Goal: Task Accomplishment & Management: Manage account settings

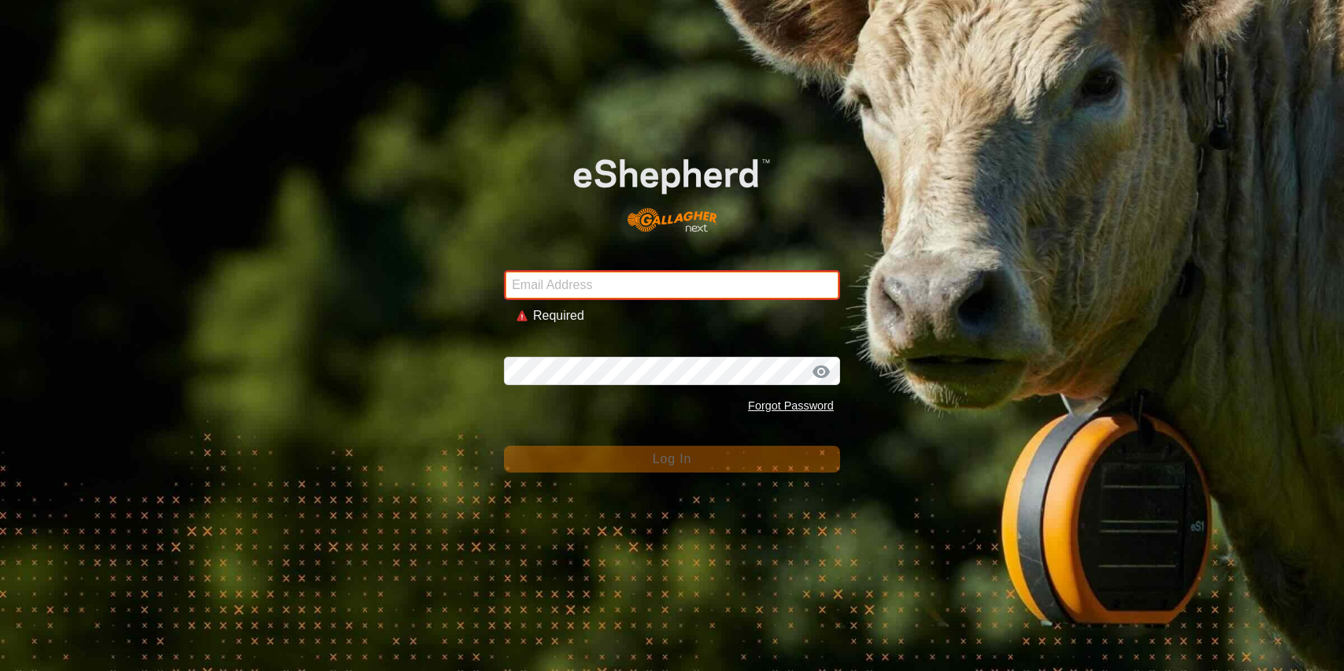
type input "[PERSON_NAME][EMAIL_ADDRESS][DOMAIN_NAME]"
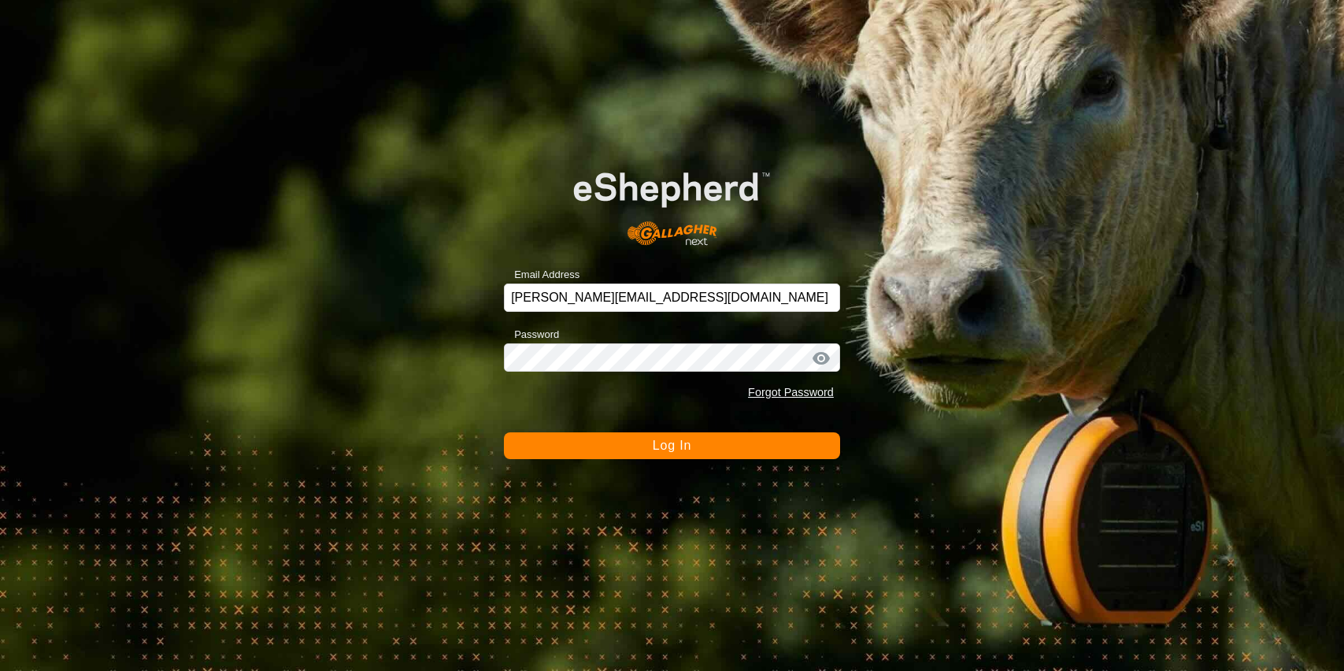
click at [686, 454] on button "Log In" at bounding box center [672, 445] width 336 height 27
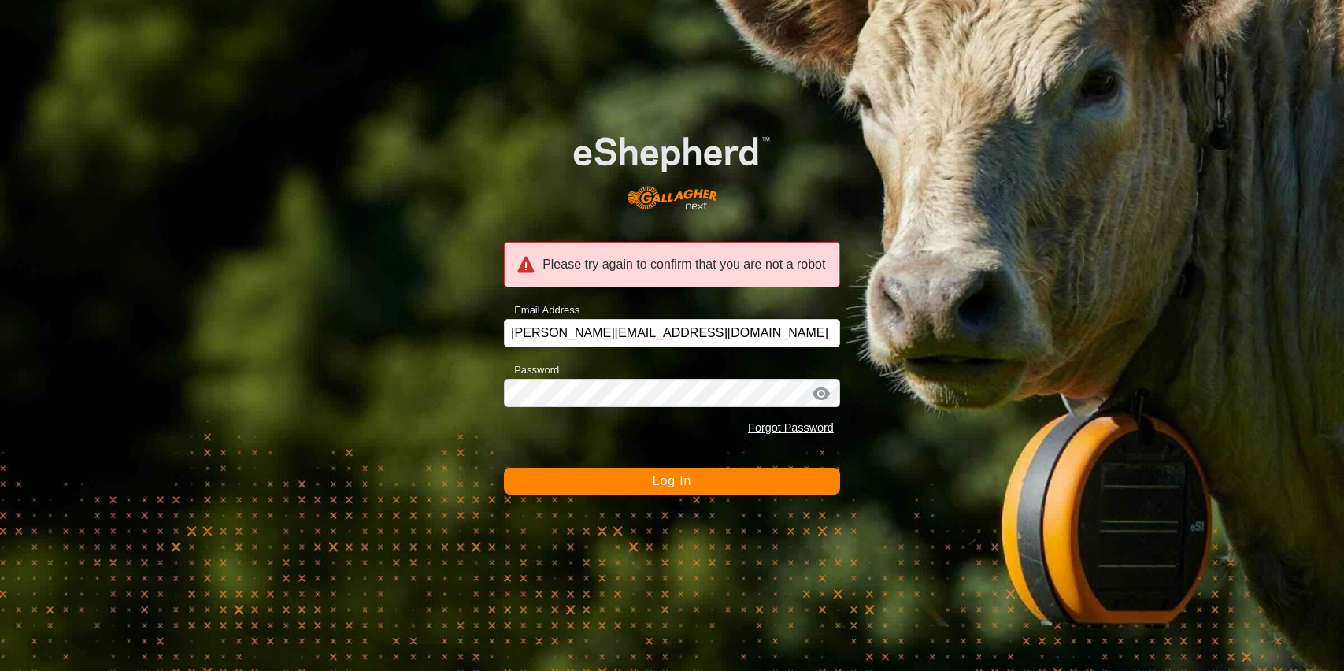
click at [658, 484] on span "Log In" at bounding box center [672, 480] width 39 height 13
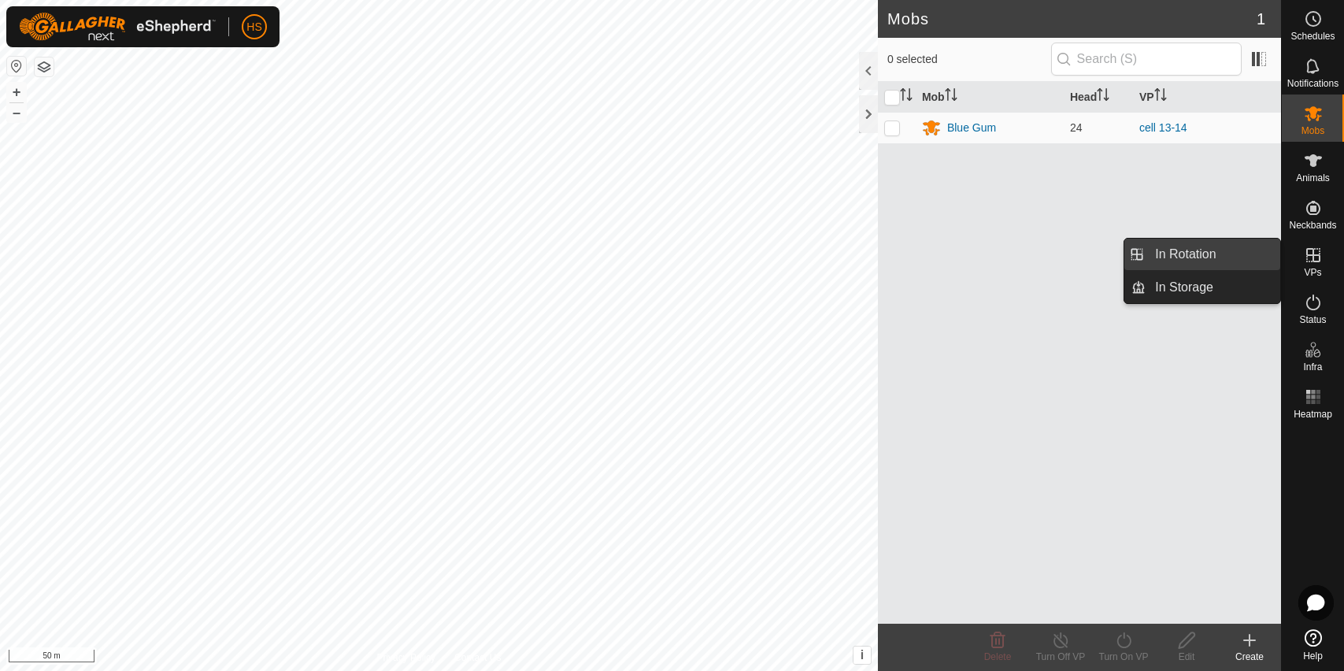
click at [1246, 255] on link "In Rotation" at bounding box center [1212, 253] width 135 height 31
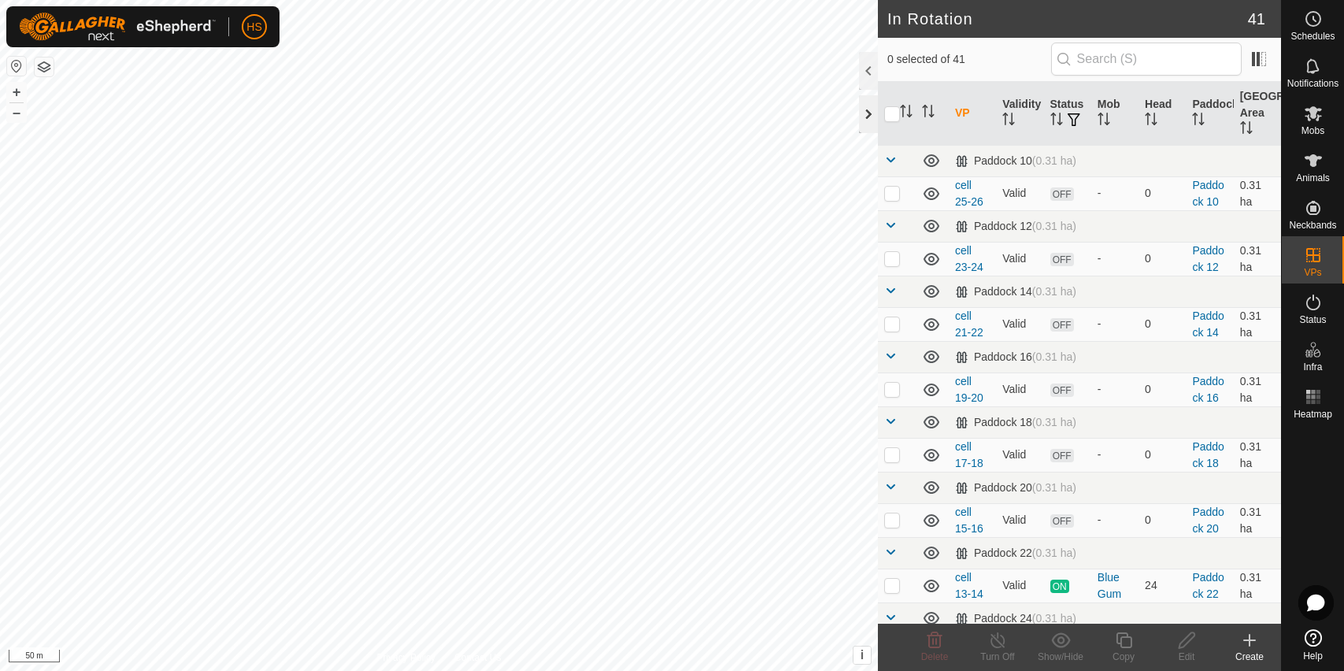
click at [863, 111] on div at bounding box center [868, 114] width 19 height 38
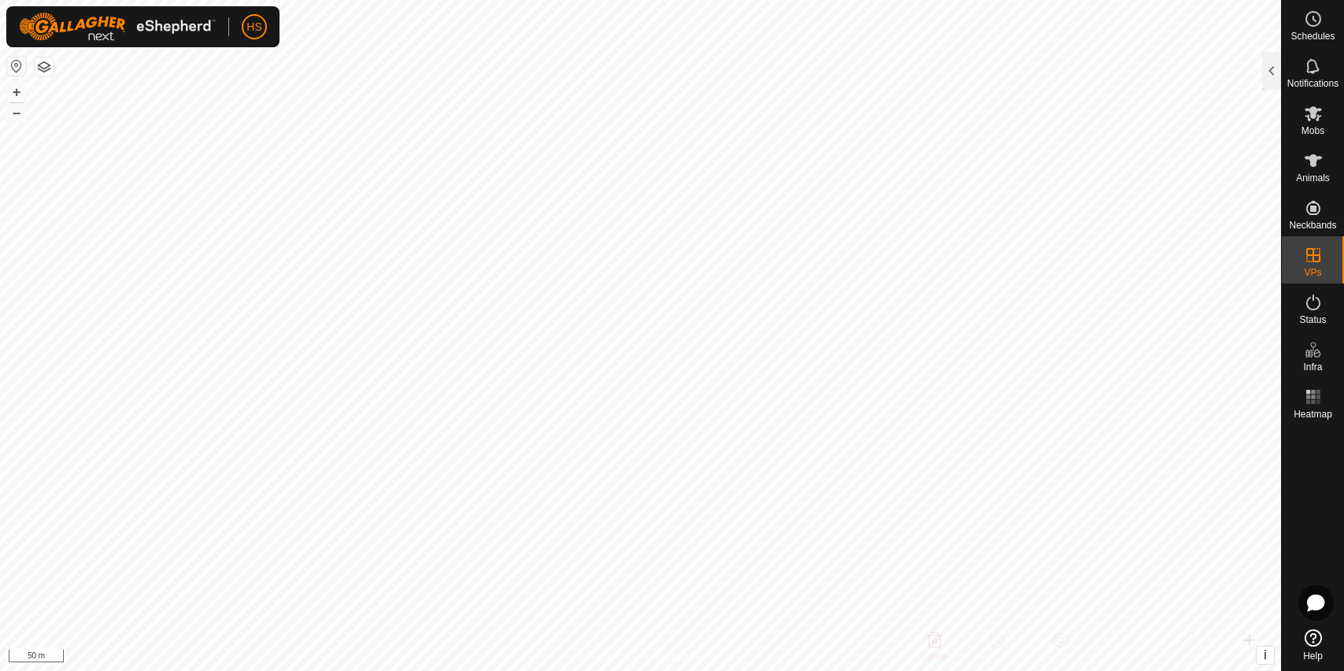
click at [581, 670] on html "HS Schedules Notifications Mobs Animals Neckbands VPs Status Infra Heatmap Help…" at bounding box center [672, 335] width 1344 height 671
checkbox input "false"
checkbox input "true"
checkbox input "false"
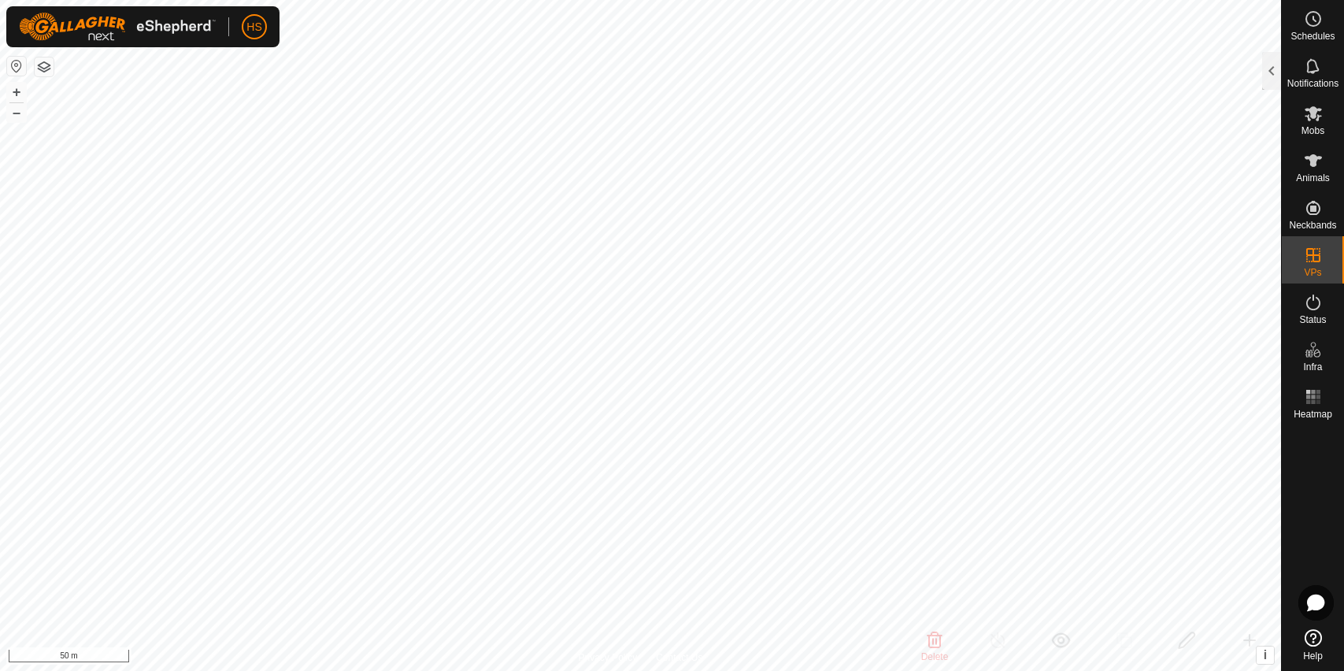
checkbox input "false"
checkbox input "true"
checkbox input "false"
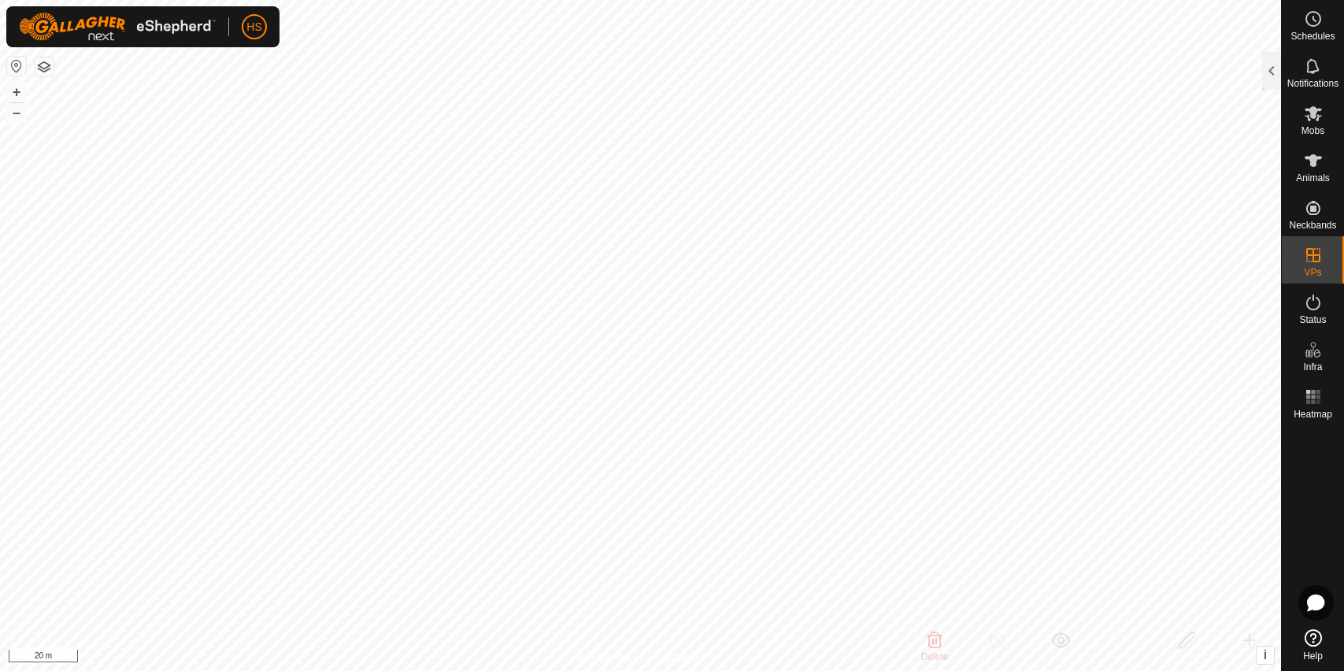
checkbox input "false"
checkbox input "true"
checkbox input "false"
checkbox input "true"
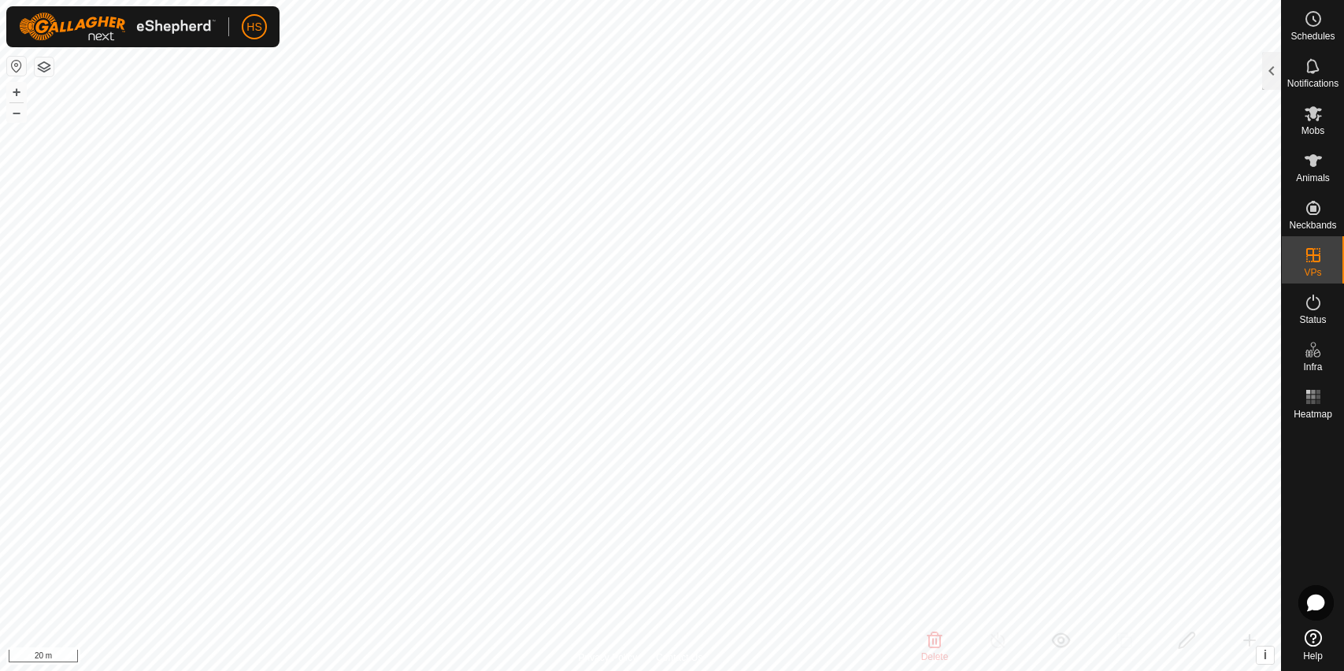
checkbox input "false"
checkbox input "true"
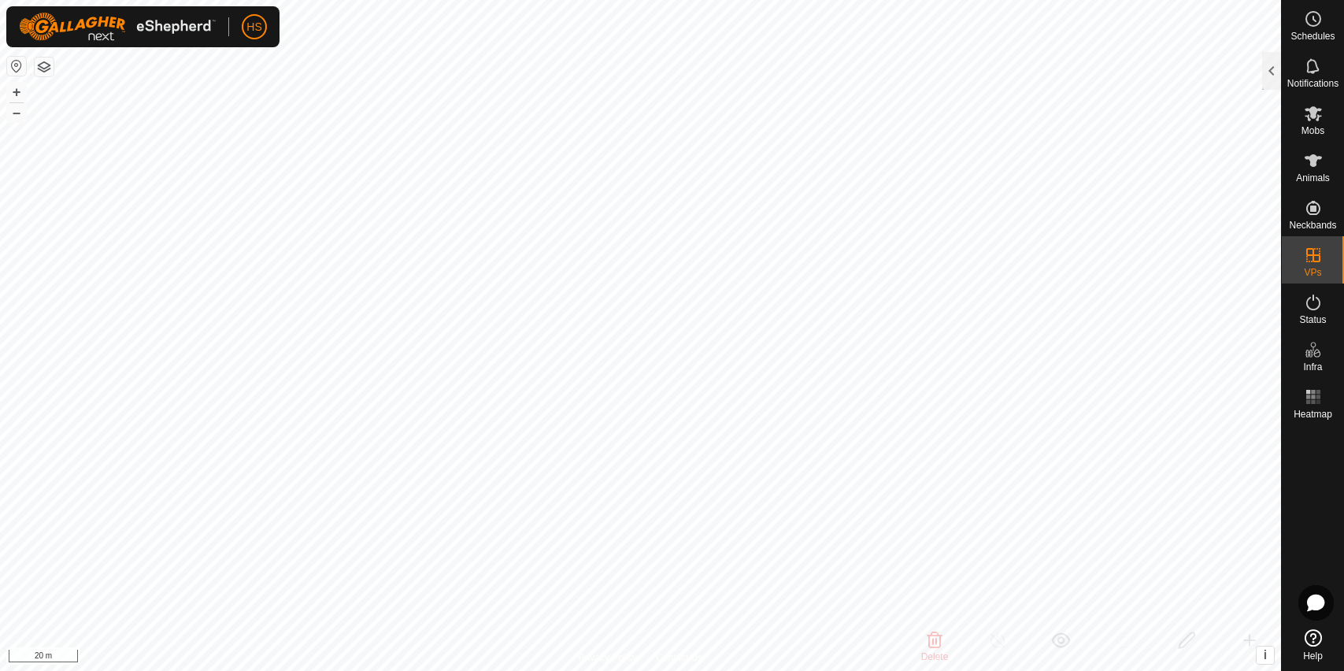
checkbox input "true"
checkbox input "false"
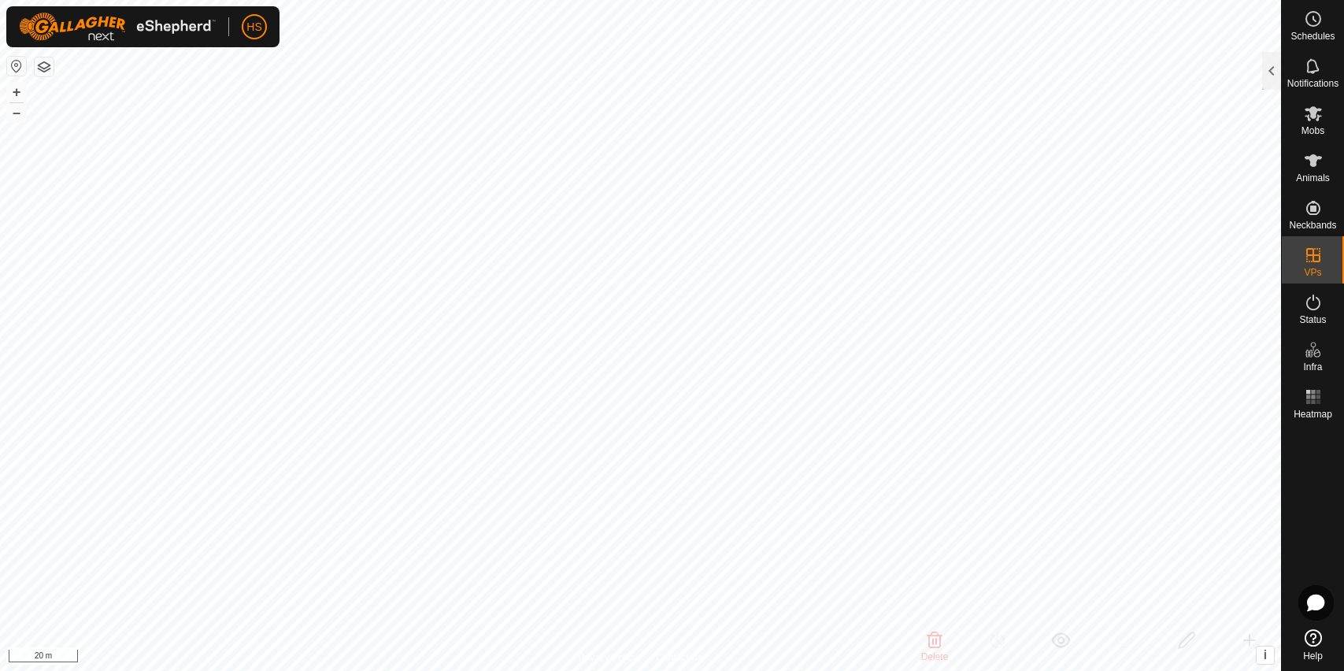
checkbox input "true"
checkbox input "false"
checkbox input "true"
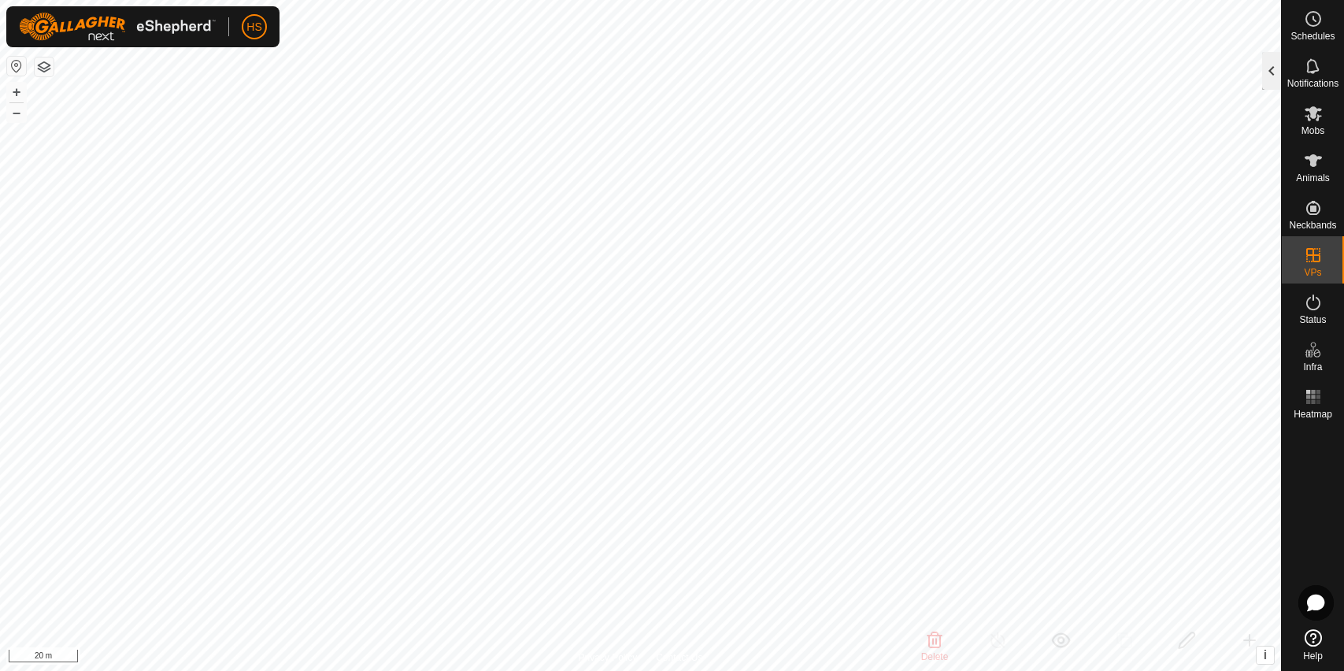
click at [1274, 70] on div at bounding box center [1271, 71] width 19 height 38
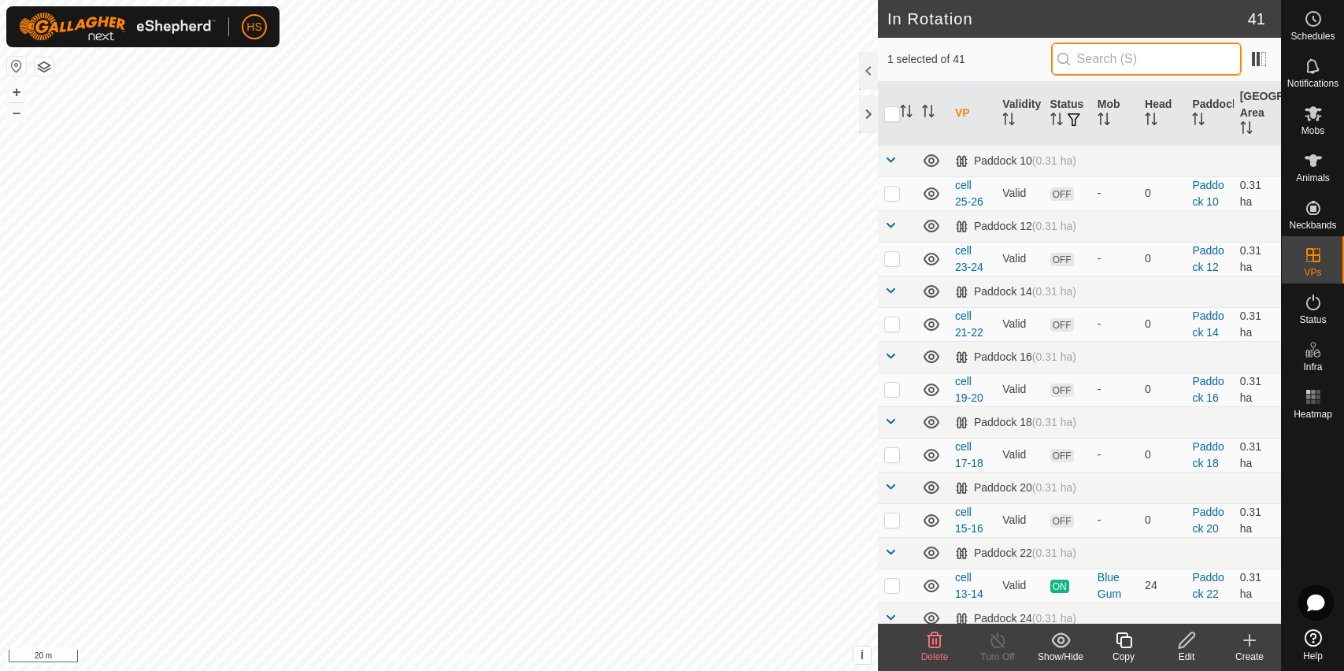
click at [1129, 56] on input "text" at bounding box center [1146, 59] width 190 height 33
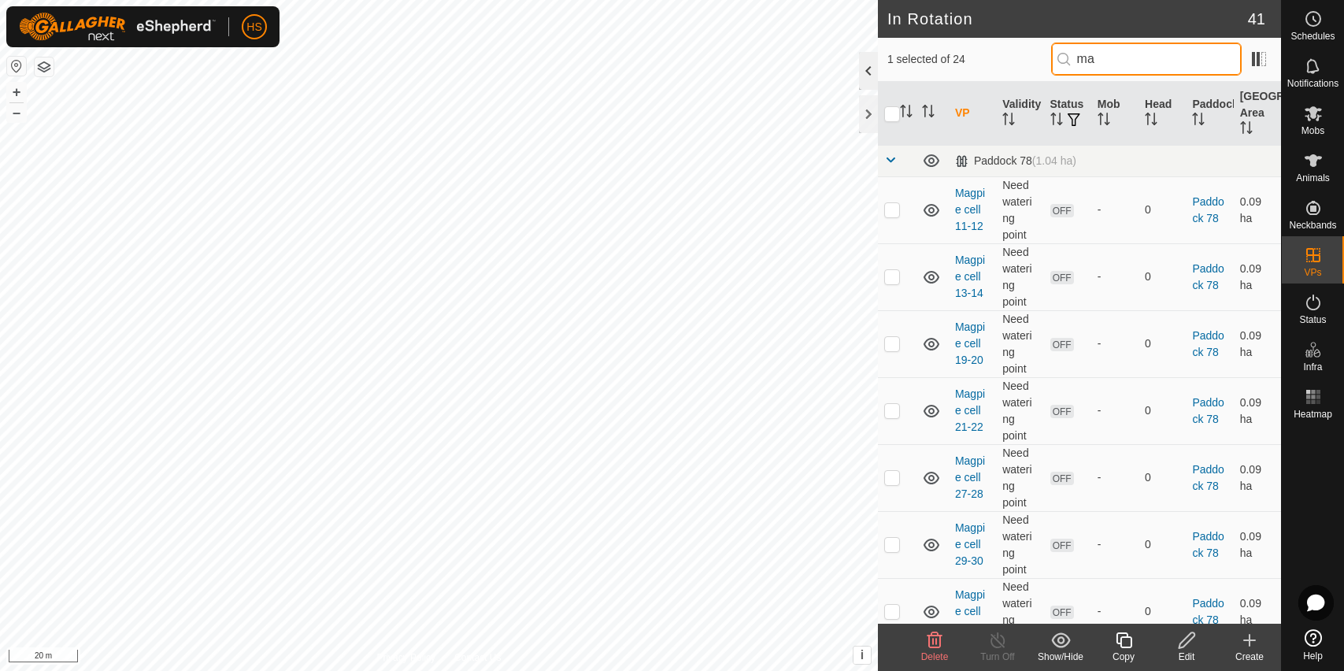
type input "ma"
click at [867, 72] on div at bounding box center [868, 71] width 19 height 38
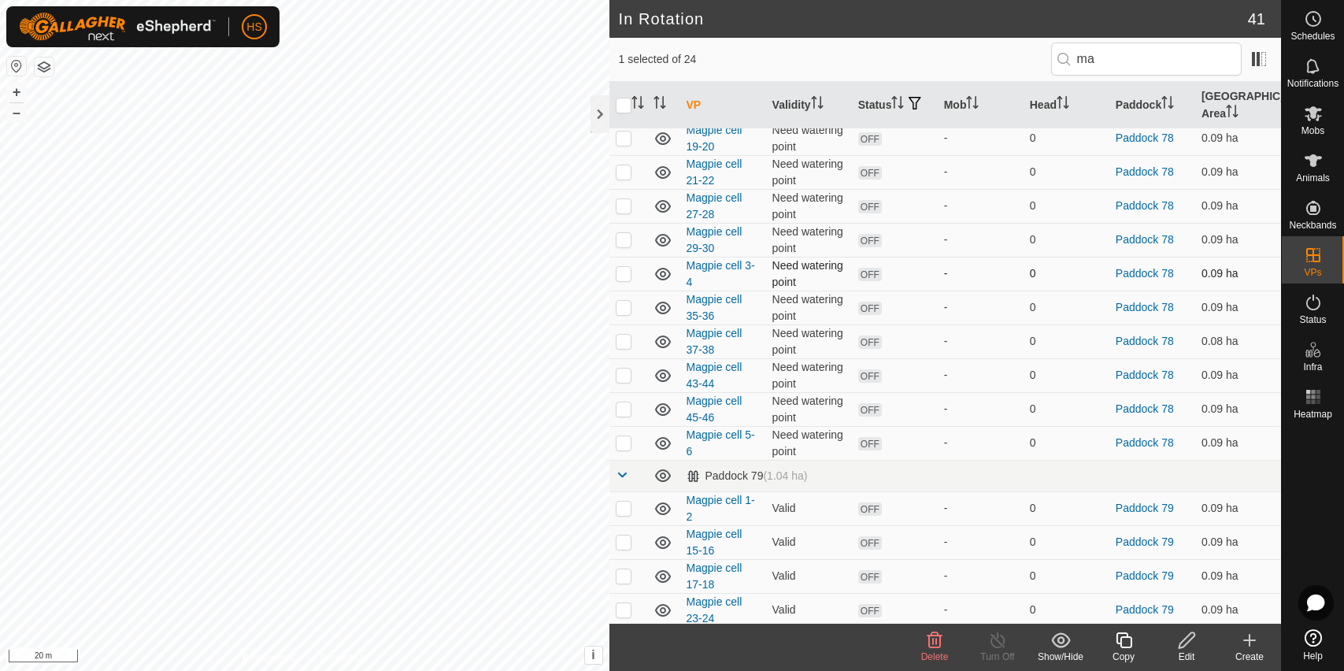
scroll to position [171, 0]
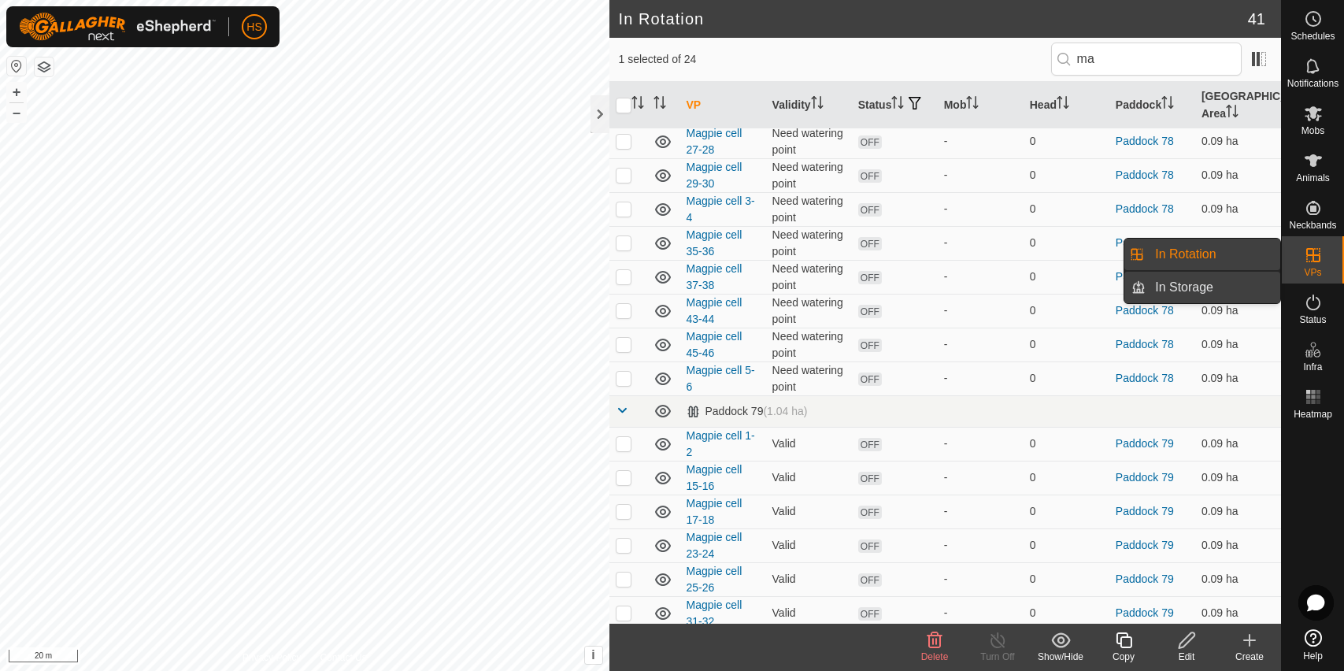
click at [1237, 278] on link "In Storage" at bounding box center [1212, 287] width 135 height 31
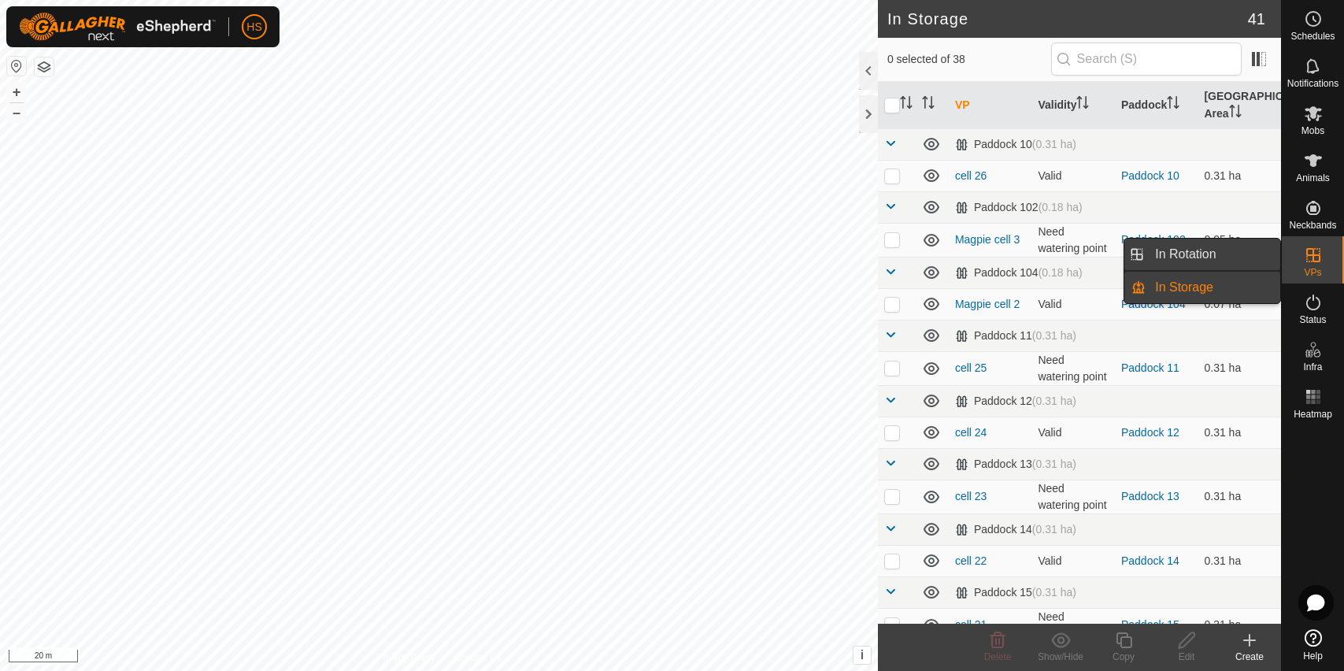
click at [1273, 250] on link "In Rotation" at bounding box center [1212, 253] width 135 height 31
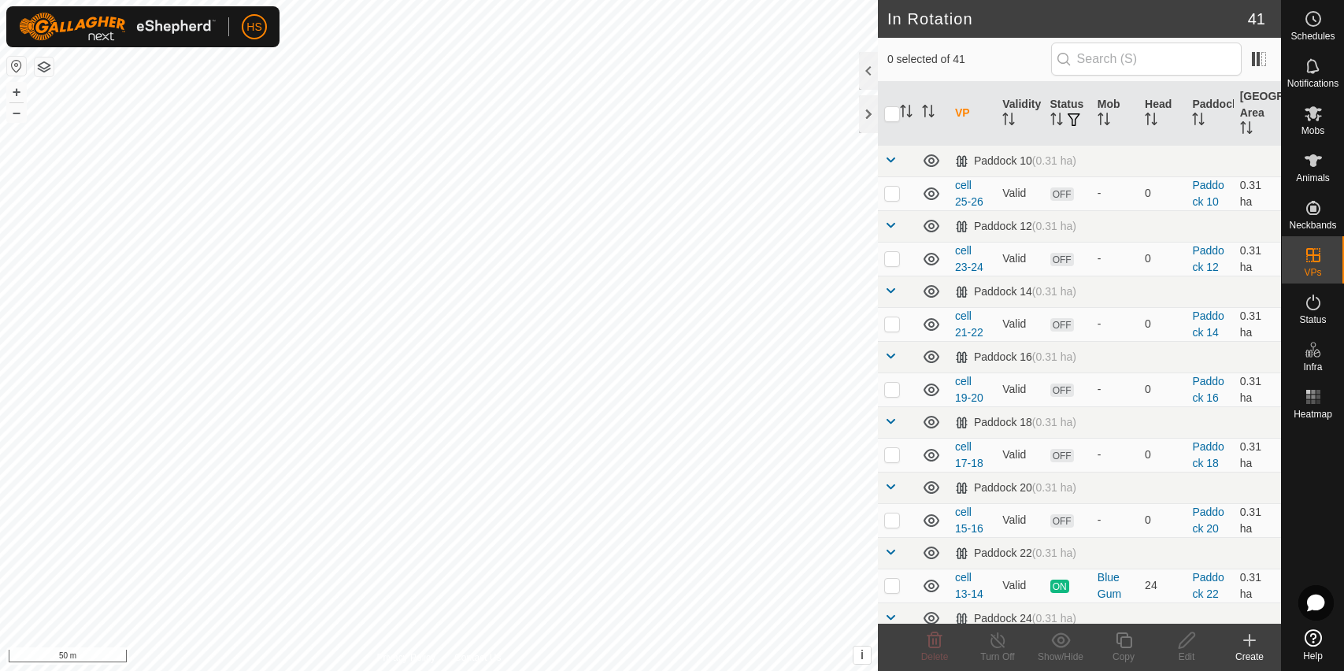
click at [46, 73] on button "button" at bounding box center [44, 66] width 19 height 19
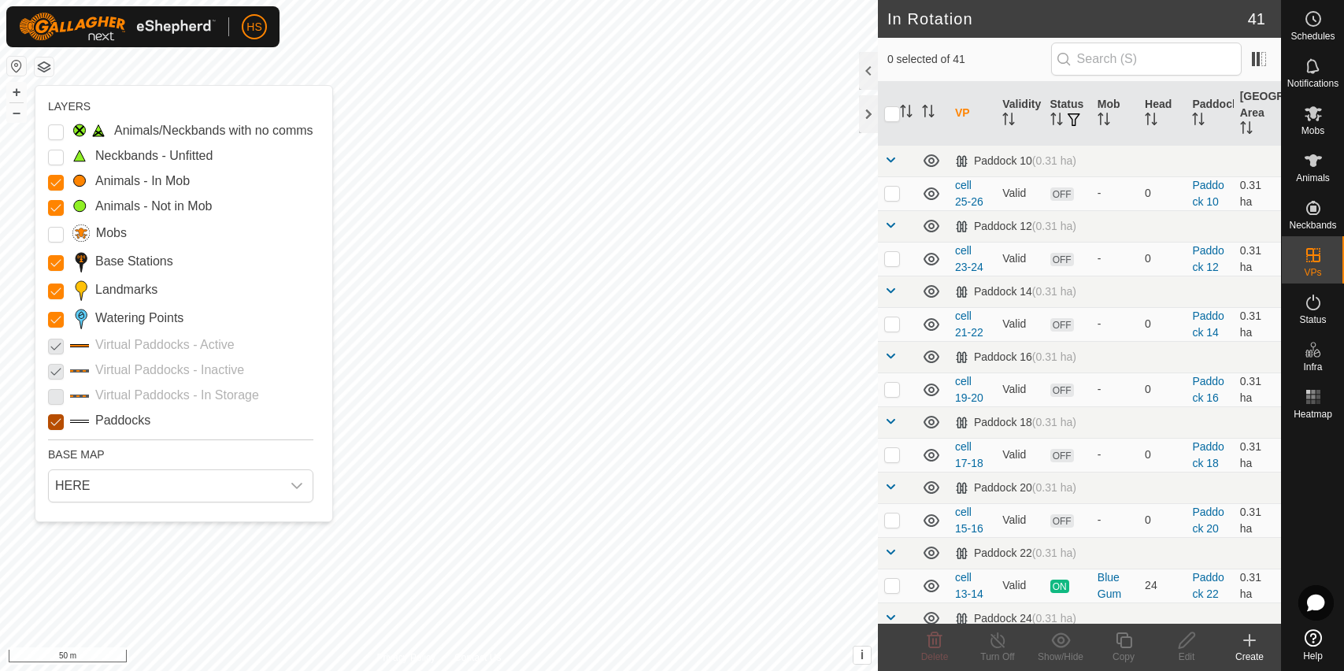
click at [53, 419] on input "Paddocks" at bounding box center [56, 422] width 16 height 16
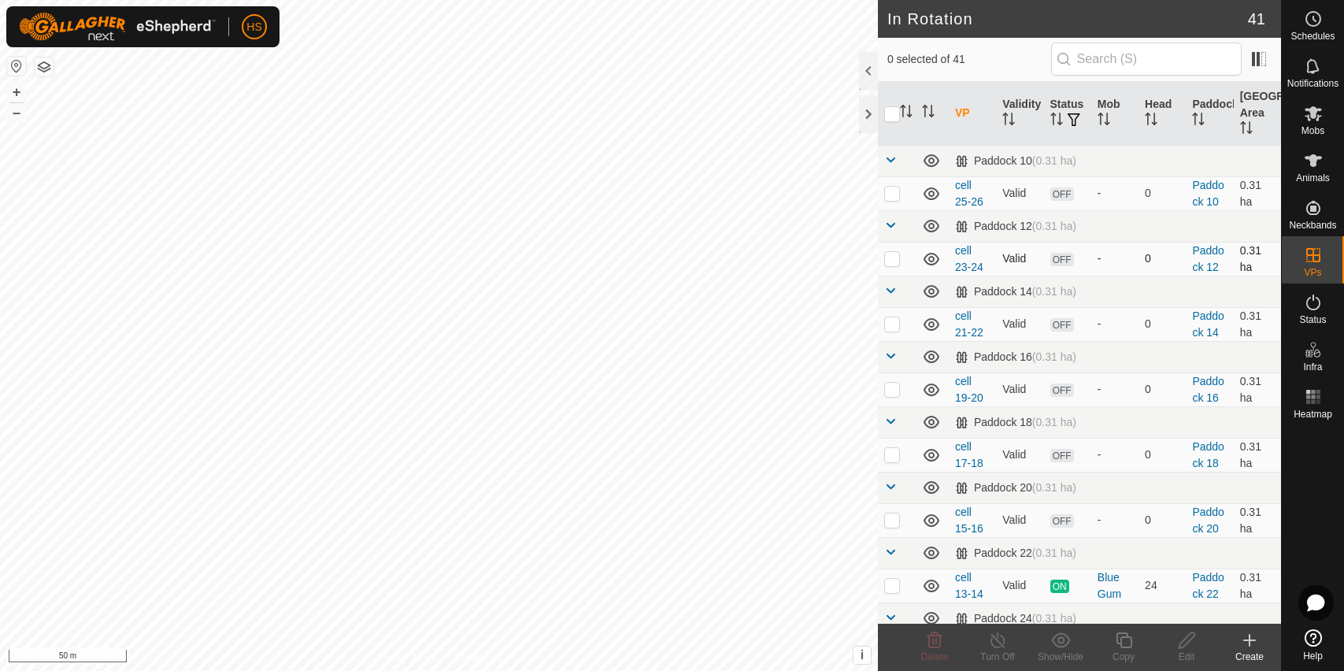
click at [926, 259] on icon at bounding box center [931, 259] width 19 height 19
click at [926, 259] on icon at bounding box center [931, 260] width 16 height 6
click at [1133, 56] on input "text" at bounding box center [1146, 59] width 190 height 33
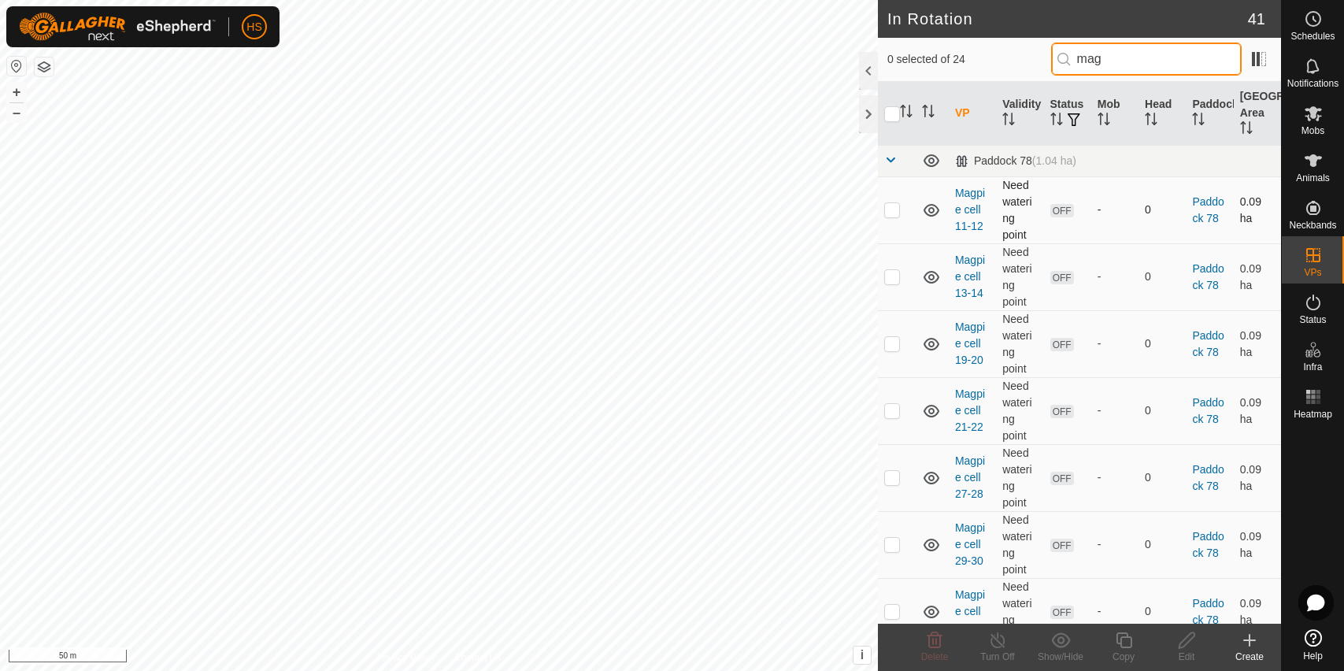
type input "mag"
click at [930, 214] on icon at bounding box center [931, 210] width 19 height 19
click at [930, 214] on icon at bounding box center [931, 212] width 16 height 6
click at [930, 214] on icon at bounding box center [931, 210] width 19 height 19
click at [930, 214] on icon at bounding box center [931, 212] width 16 height 6
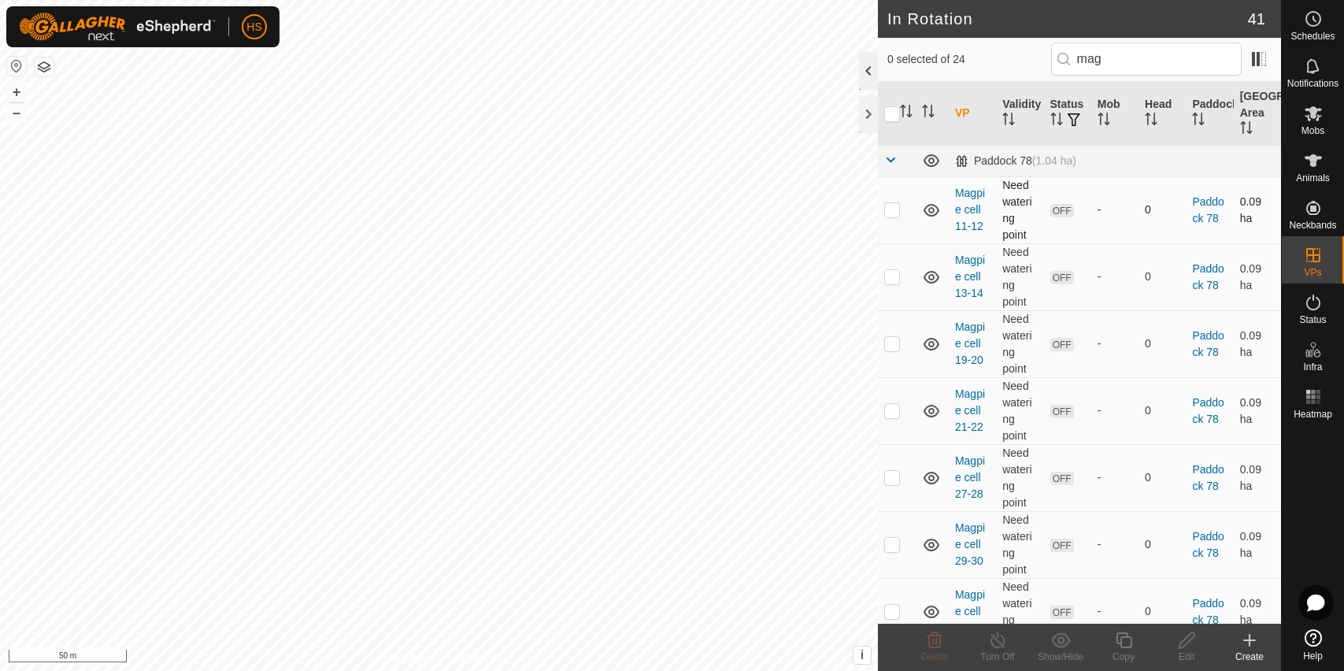
click at [866, 68] on div at bounding box center [868, 71] width 19 height 38
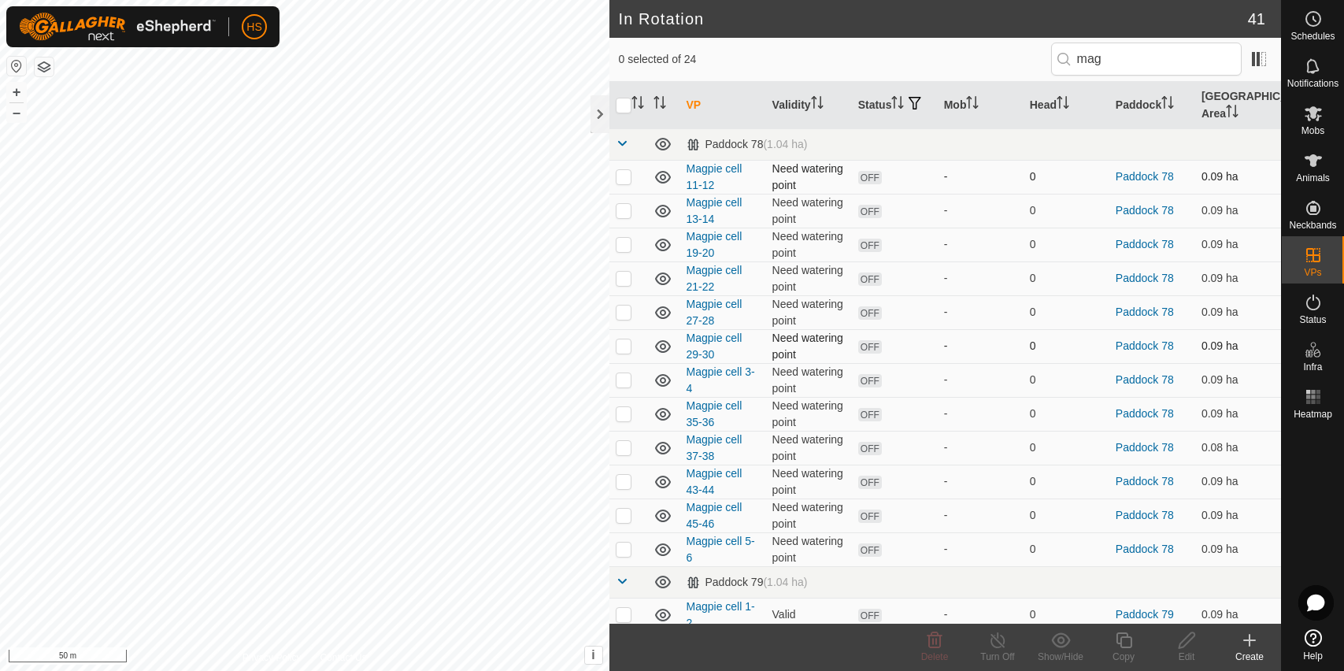
click at [656, 341] on icon at bounding box center [662, 346] width 19 height 19
click at [659, 346] on icon at bounding box center [662, 346] width 19 height 19
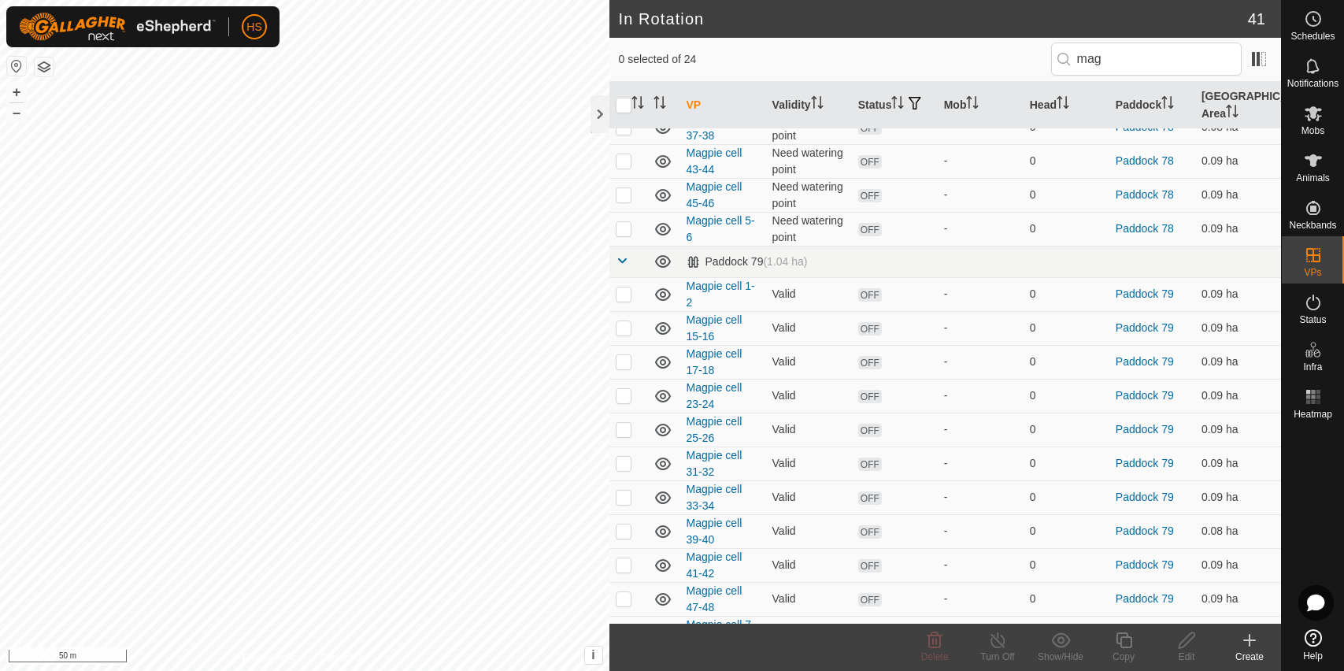
scroll to position [380, 0]
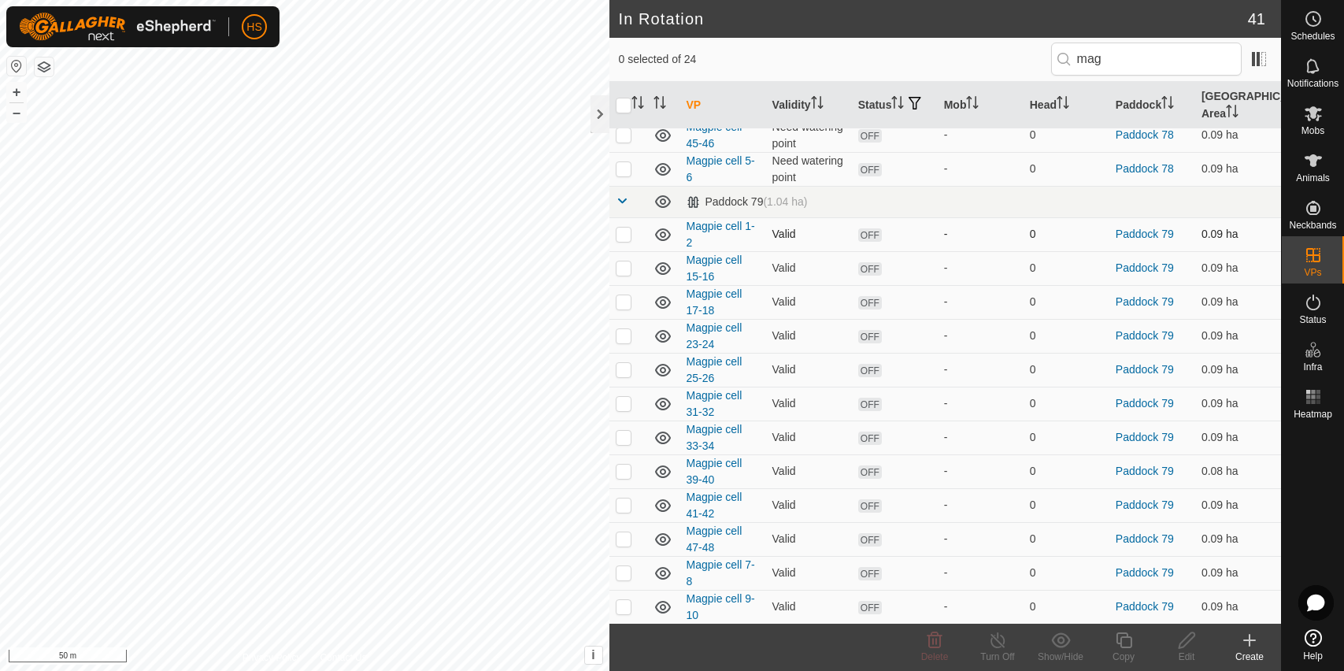
click at [659, 238] on icon at bounding box center [662, 234] width 16 height 13
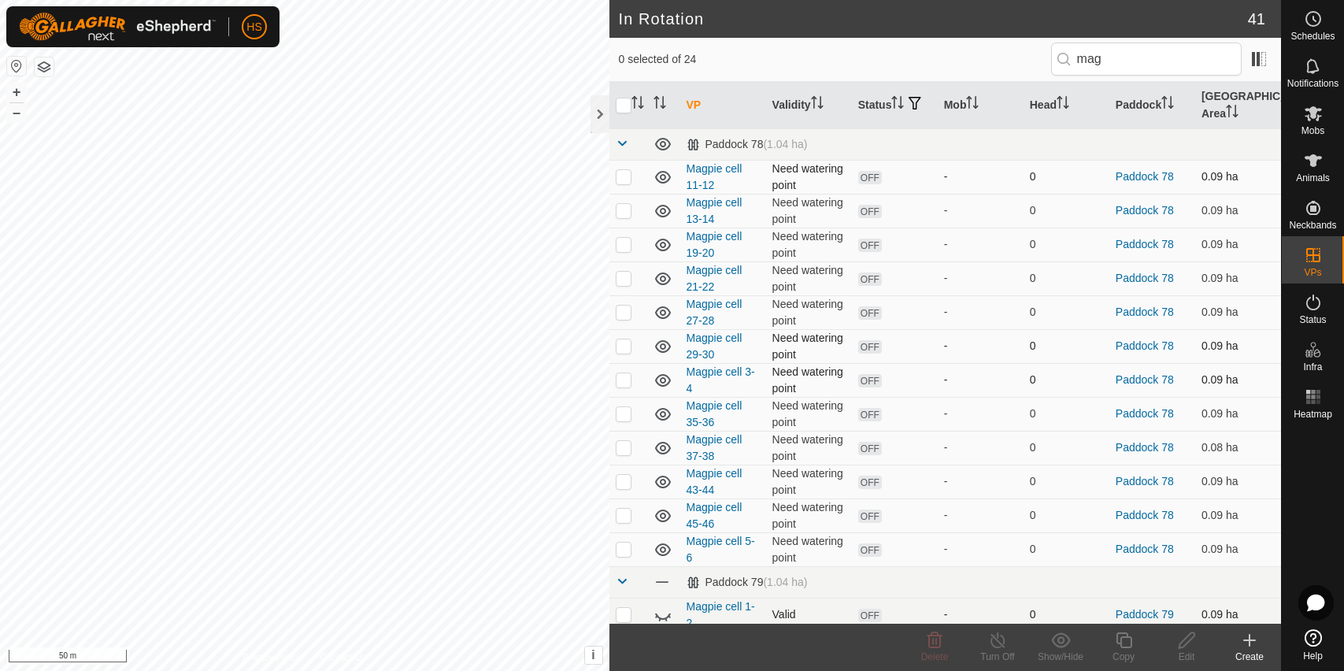
click at [664, 376] on icon at bounding box center [662, 380] width 19 height 19
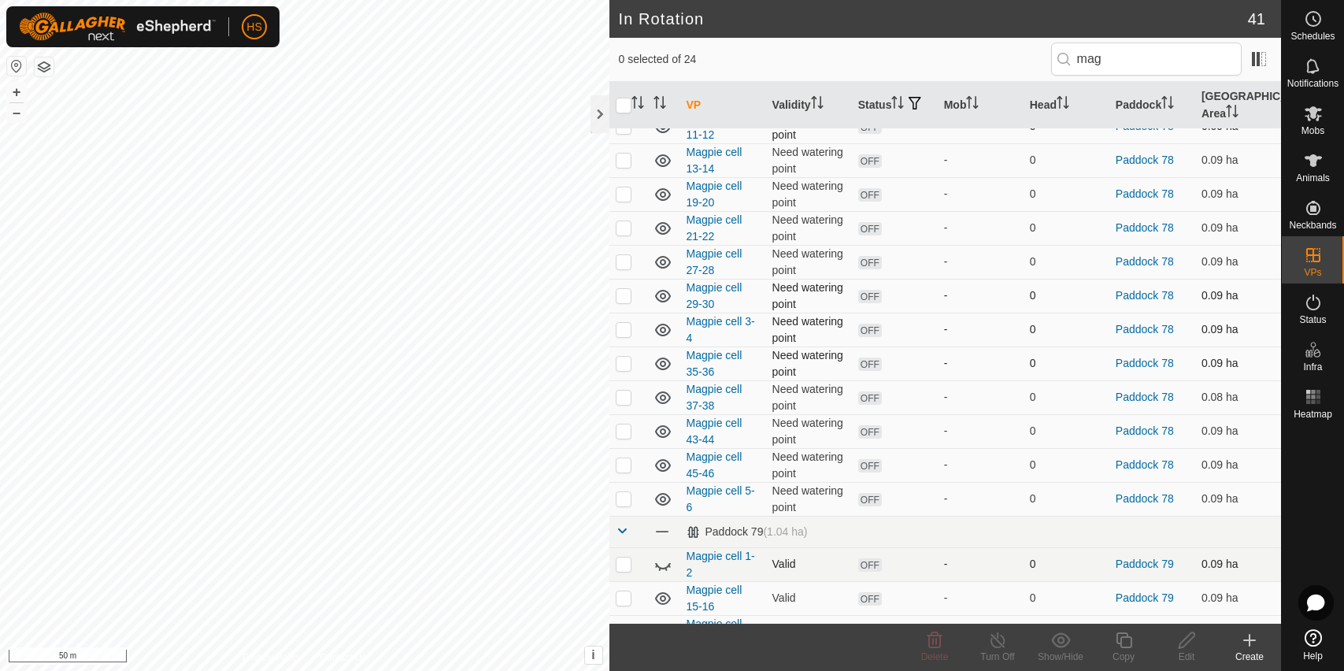
scroll to position [64, 0]
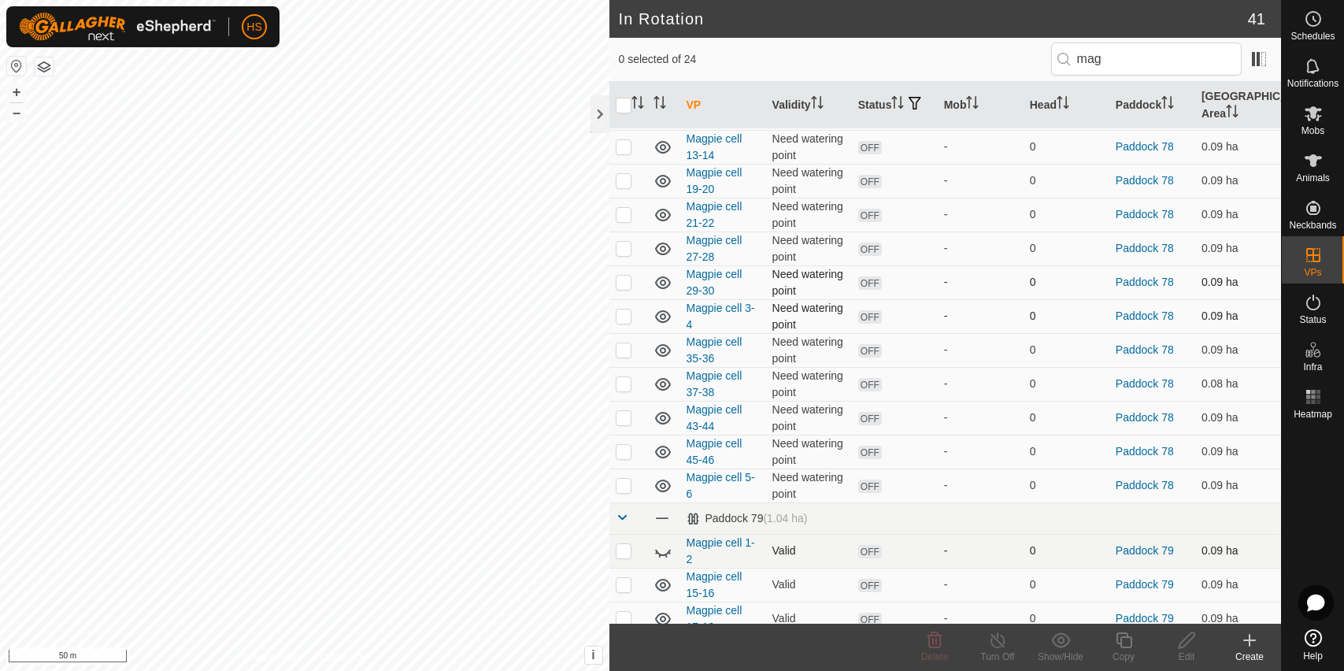
click at [657, 548] on icon at bounding box center [662, 551] width 19 height 19
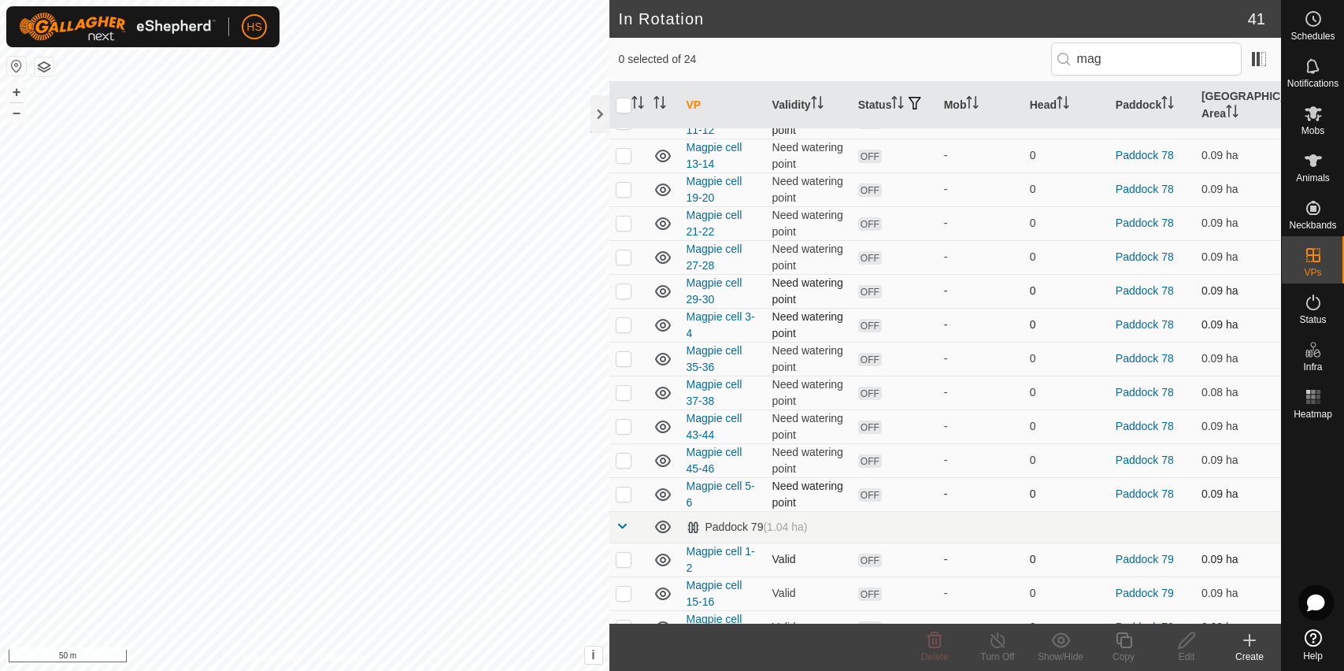
scroll to position [56, 0]
click at [600, 107] on div at bounding box center [599, 114] width 19 height 38
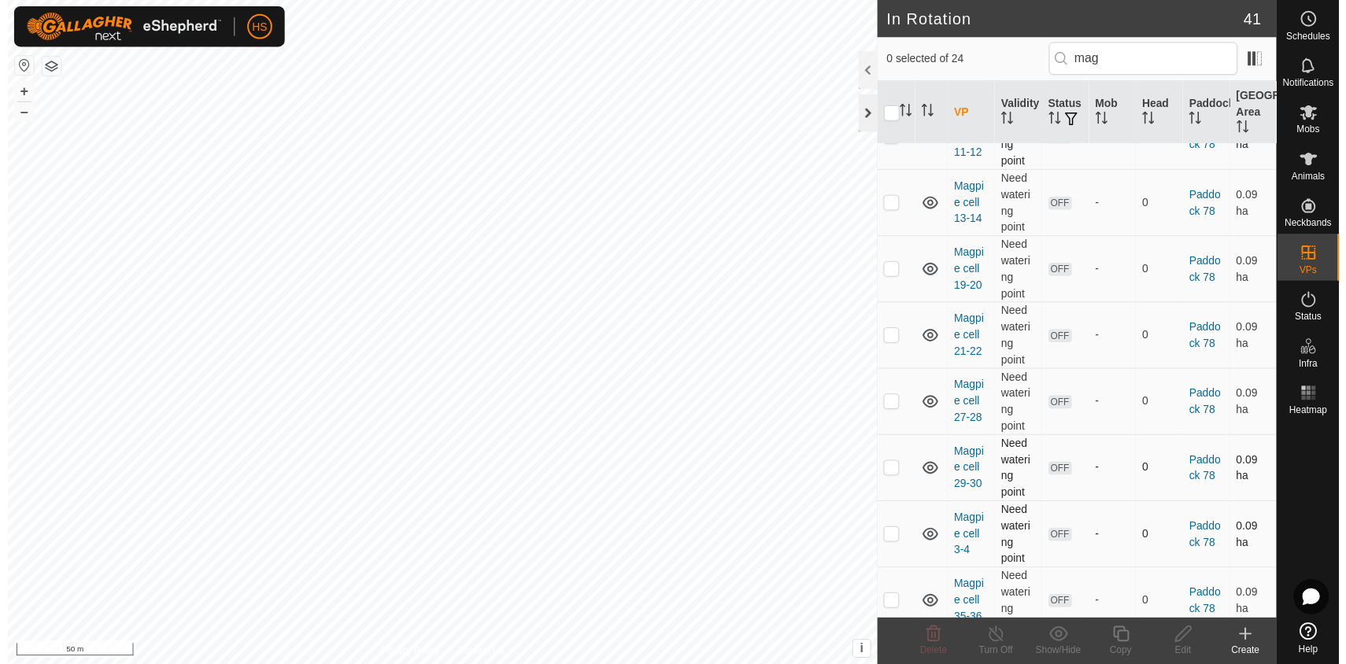
scroll to position [0, 0]
